Goal: Task Accomplishment & Management: Use online tool/utility

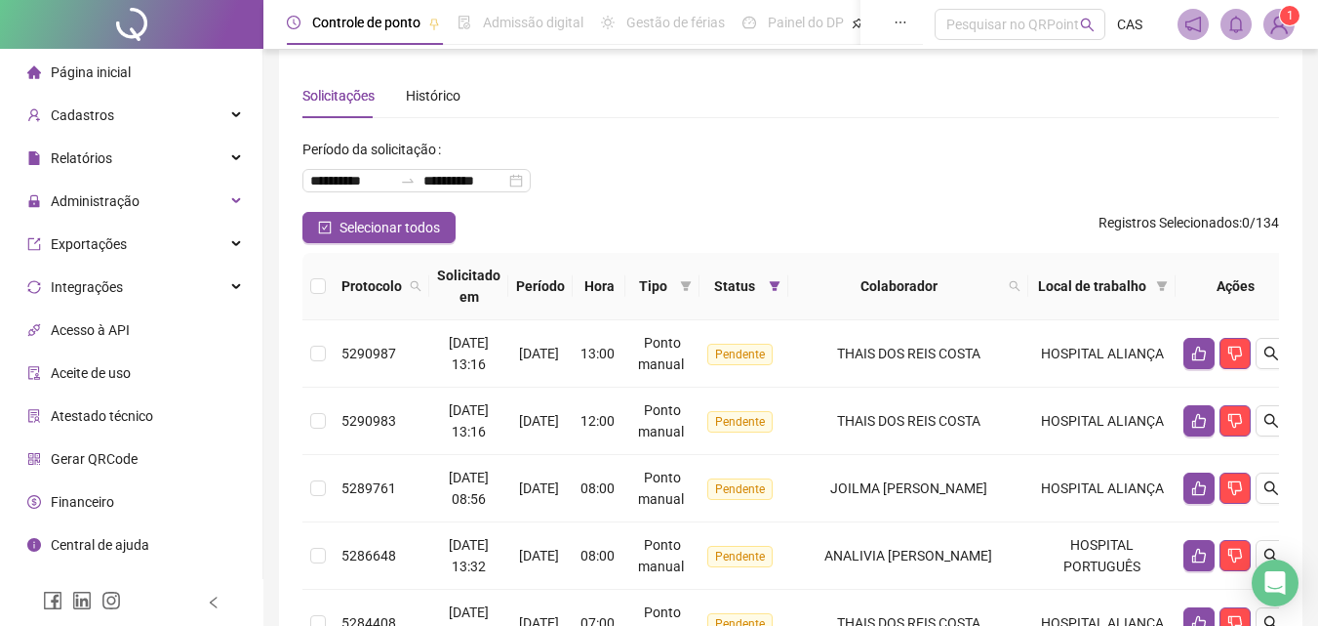
scroll to position [15, 0]
click at [172, 114] on div "Cadastros" at bounding box center [131, 115] width 255 height 39
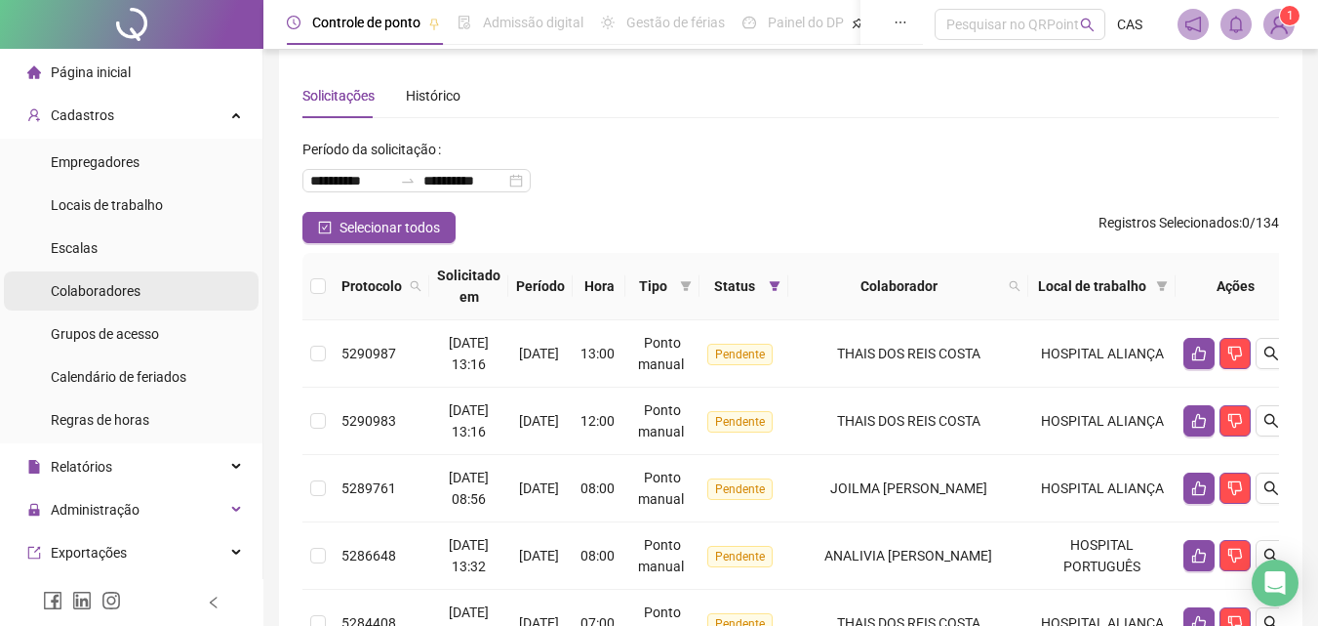
click at [164, 295] on li "Colaboradores" at bounding box center [131, 290] width 255 height 39
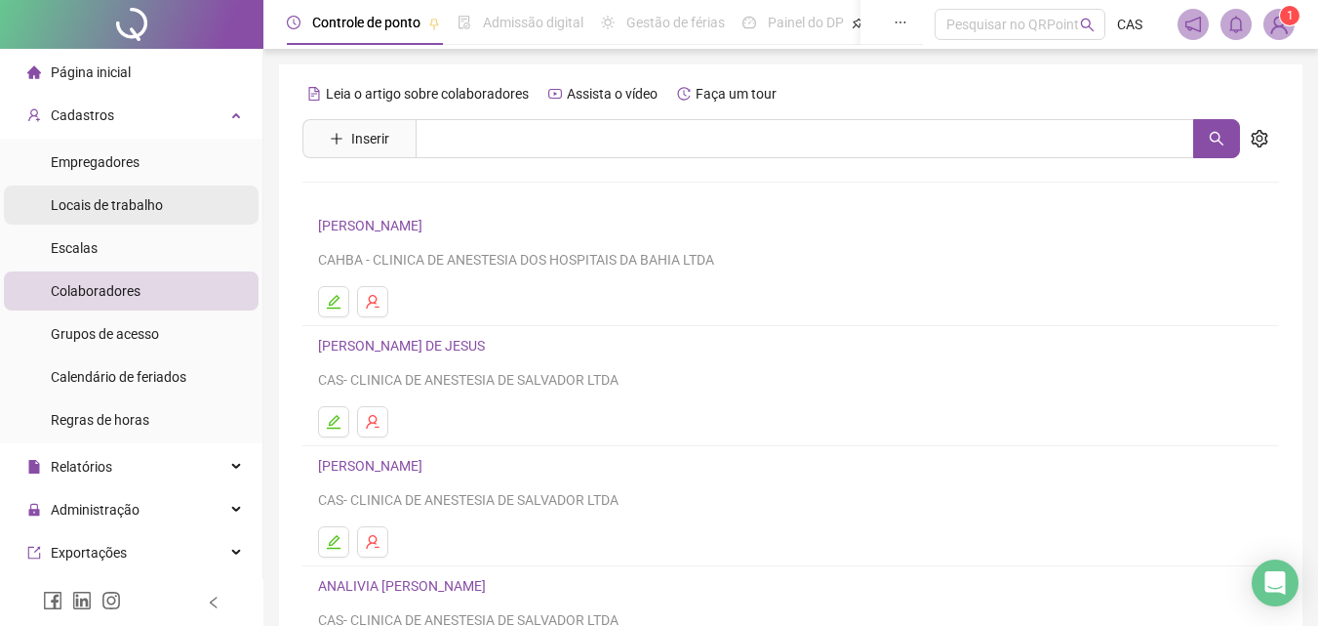
click at [132, 189] on div "Locais de trabalho" at bounding box center [107, 204] width 112 height 39
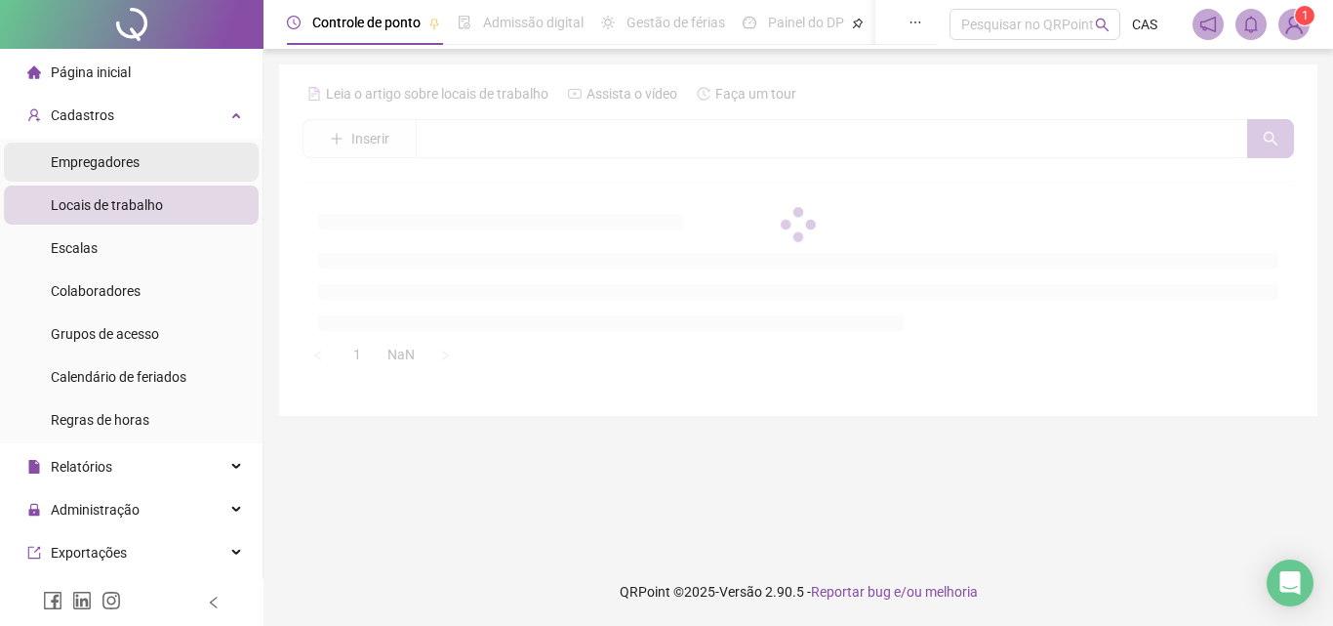
click at [167, 158] on li "Empregadores" at bounding box center [131, 161] width 255 height 39
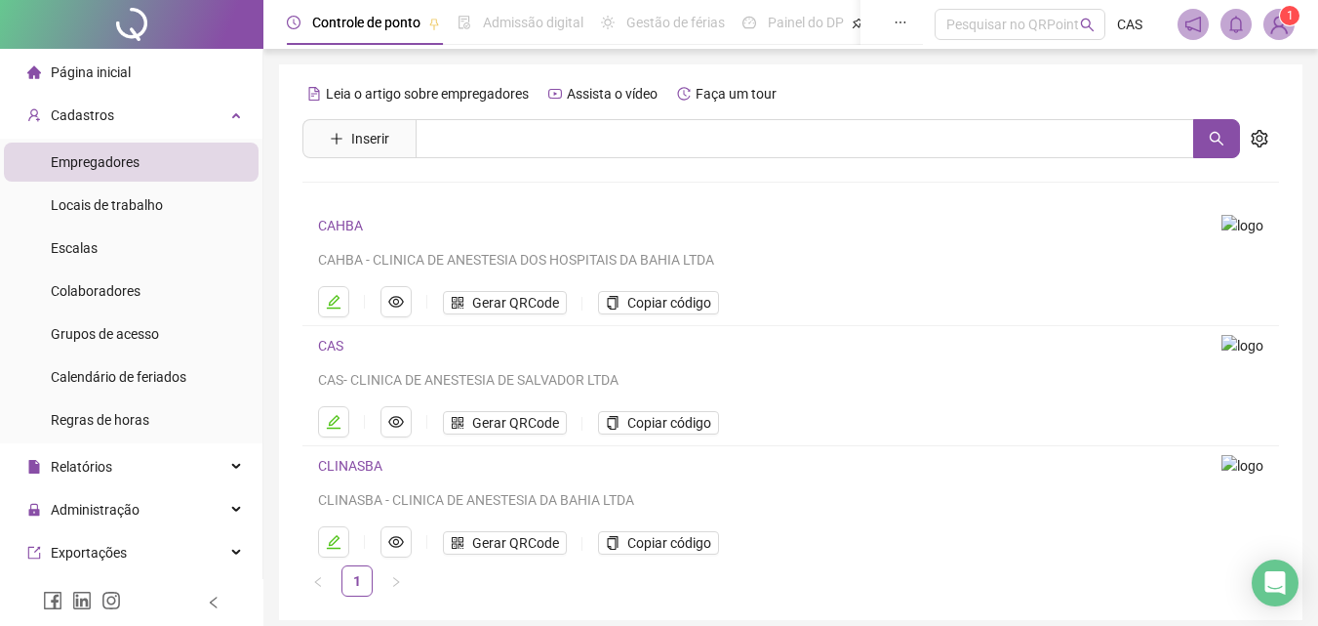
click at [645, 398] on div "CAS CAS- CLINICA DE ANESTESIA DE SALVADOR LTDA Gerar QRCode Copiar código" at bounding box center [758, 385] width 880 height 103
click at [650, 424] on span "Copiar código" at bounding box center [669, 422] width 84 height 21
click at [173, 57] on li "Página inicial" at bounding box center [131, 72] width 255 height 39
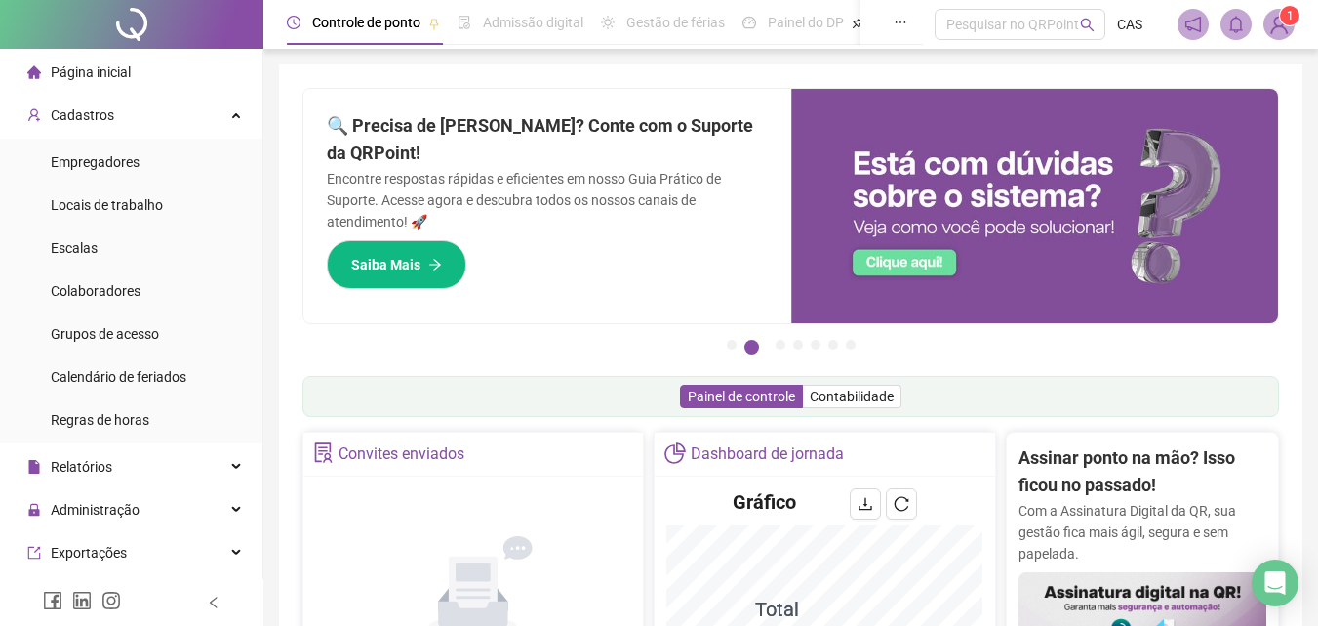
click at [117, 84] on div "Página inicial" at bounding box center [78, 72] width 103 height 39
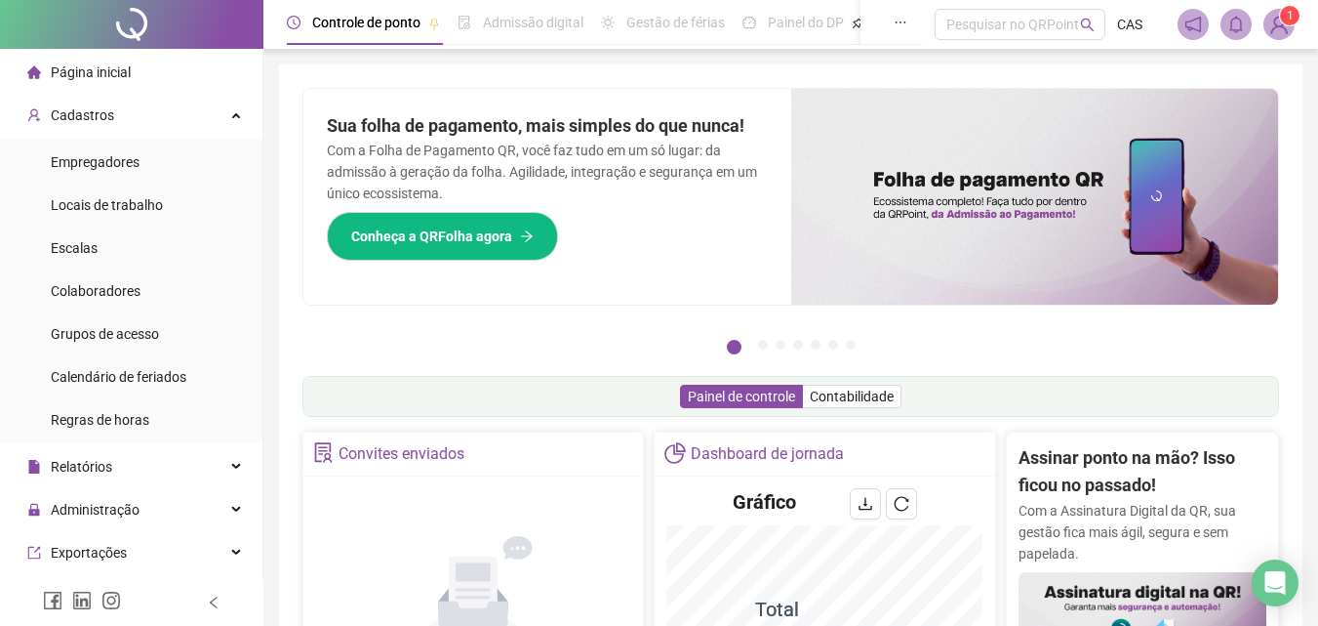
click at [101, 66] on span "Página inicial" at bounding box center [91, 72] width 80 height 16
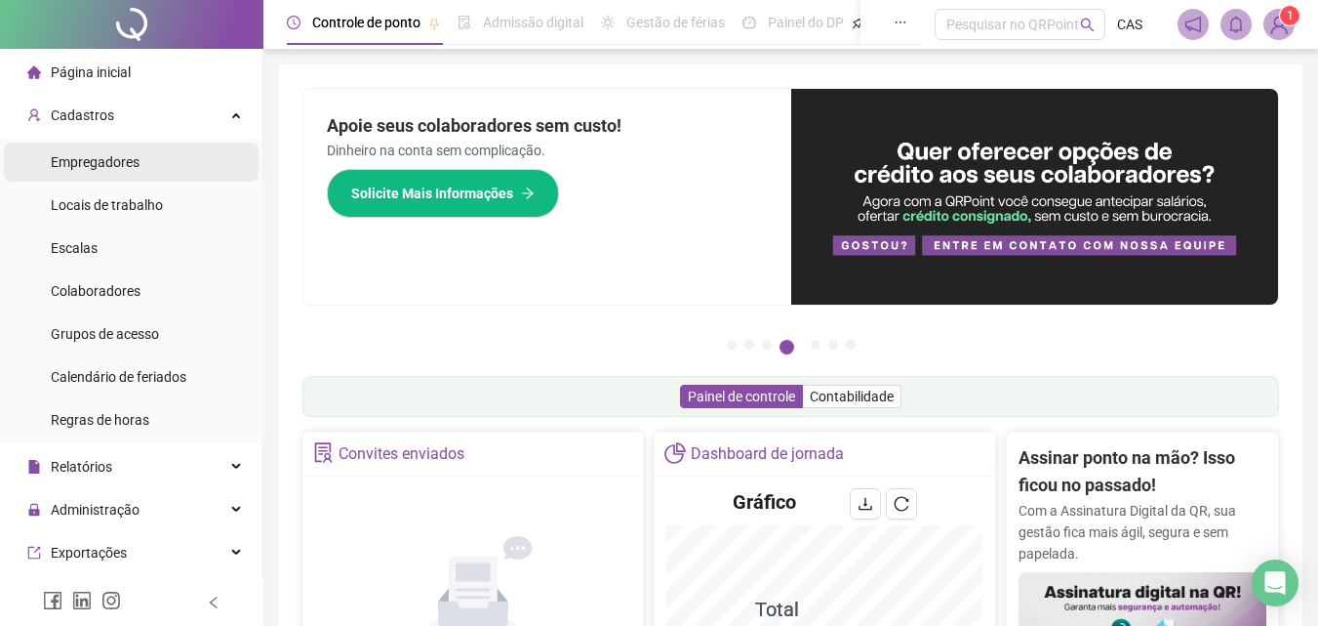
click at [113, 163] on span "Empregadores" at bounding box center [95, 162] width 89 height 16
